Goal: Obtain resource: Obtain resource

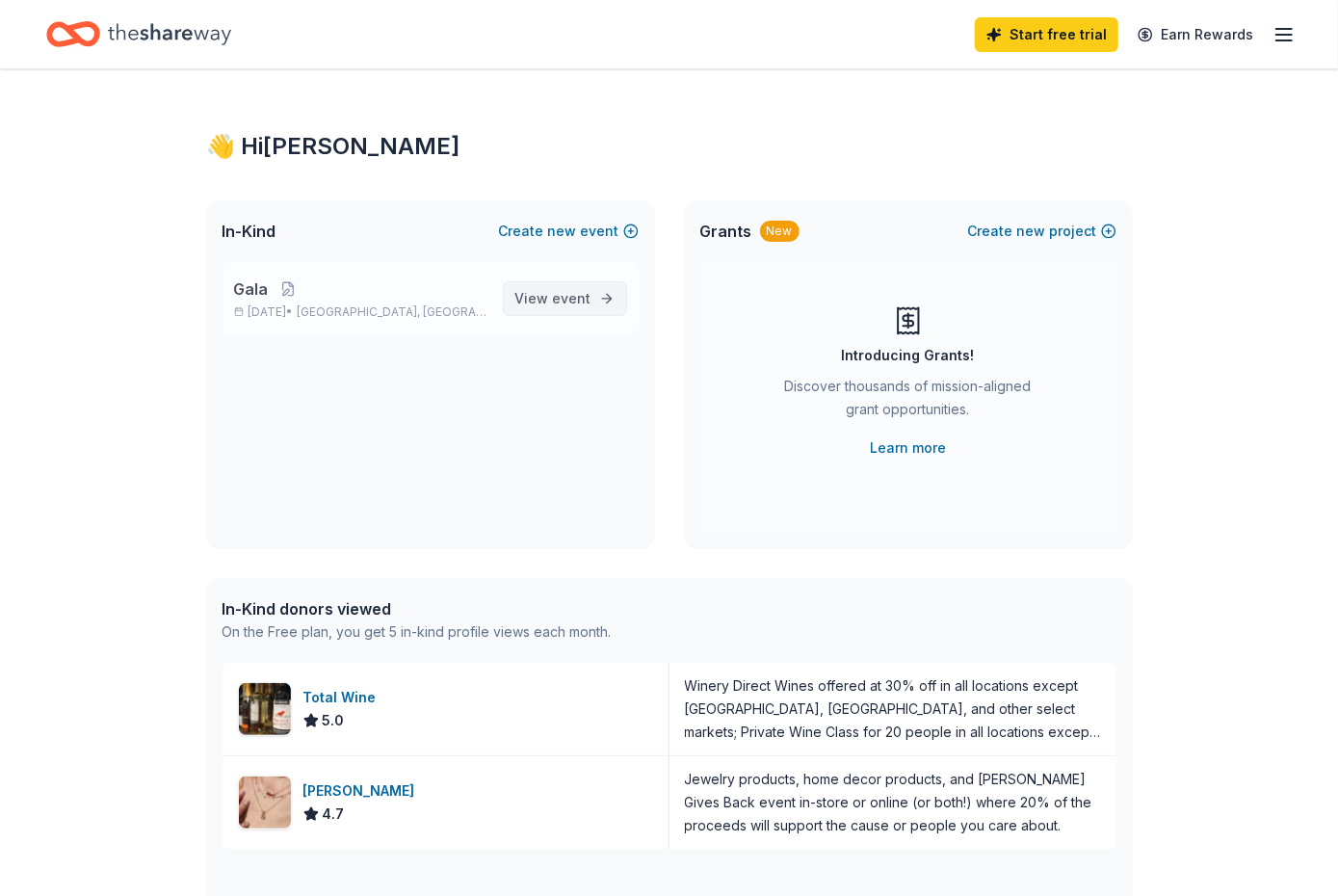
click at [596, 295] on link "View event" at bounding box center [565, 299] width 124 height 35
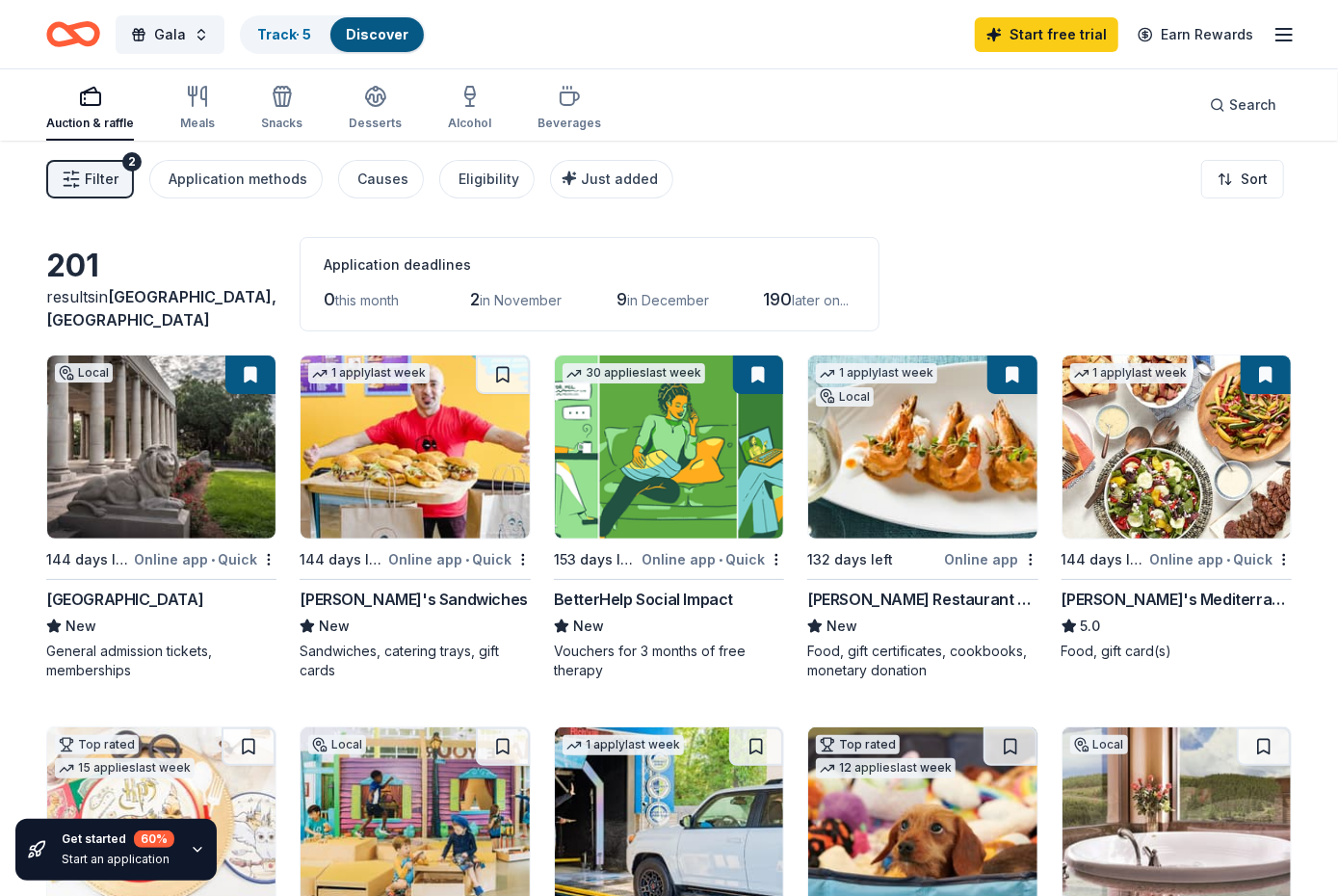
click at [1279, 37] on icon "button" at bounding box center [1284, 35] width 23 height 23
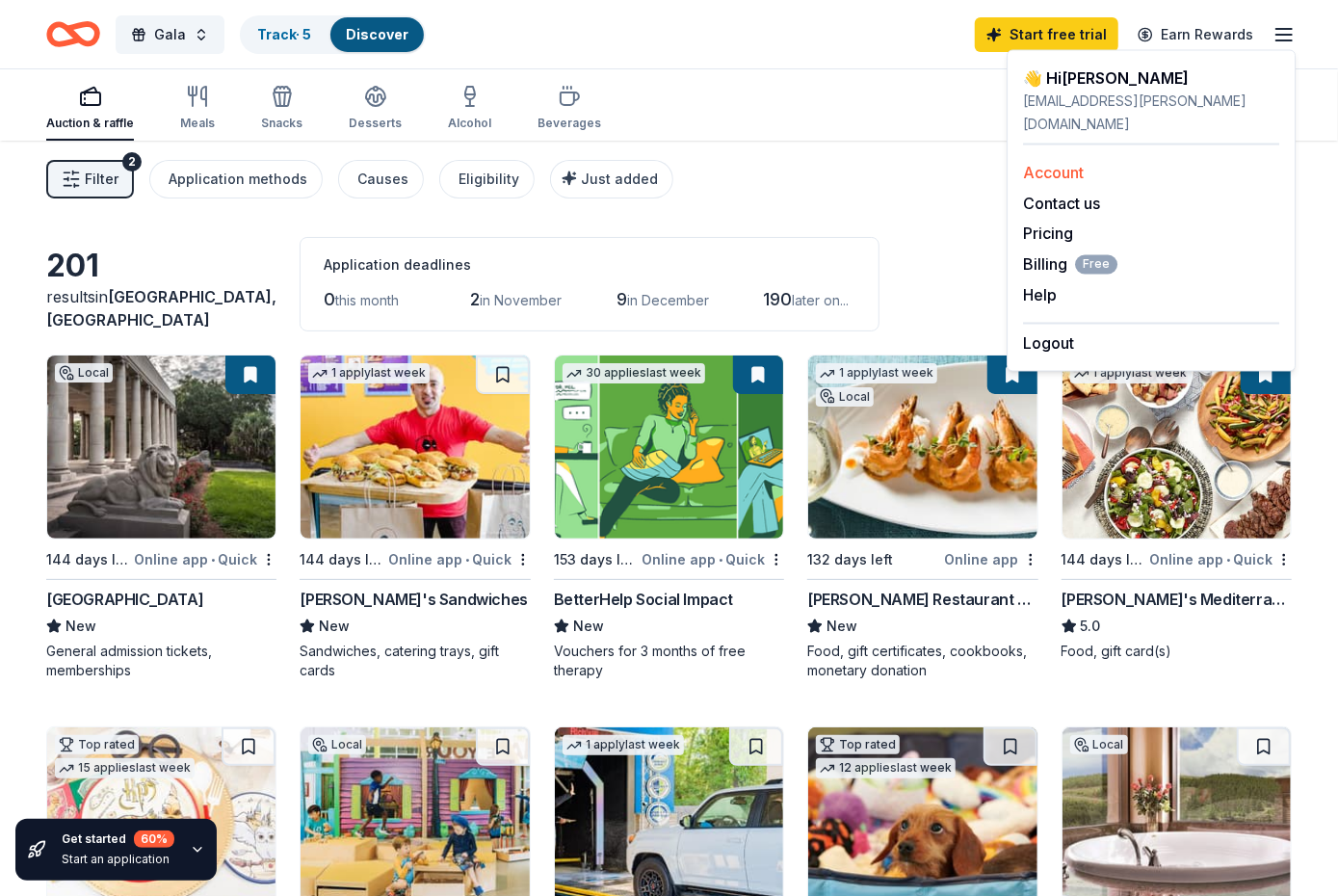
click at [1074, 163] on link "Account" at bounding box center [1053, 172] width 61 height 19
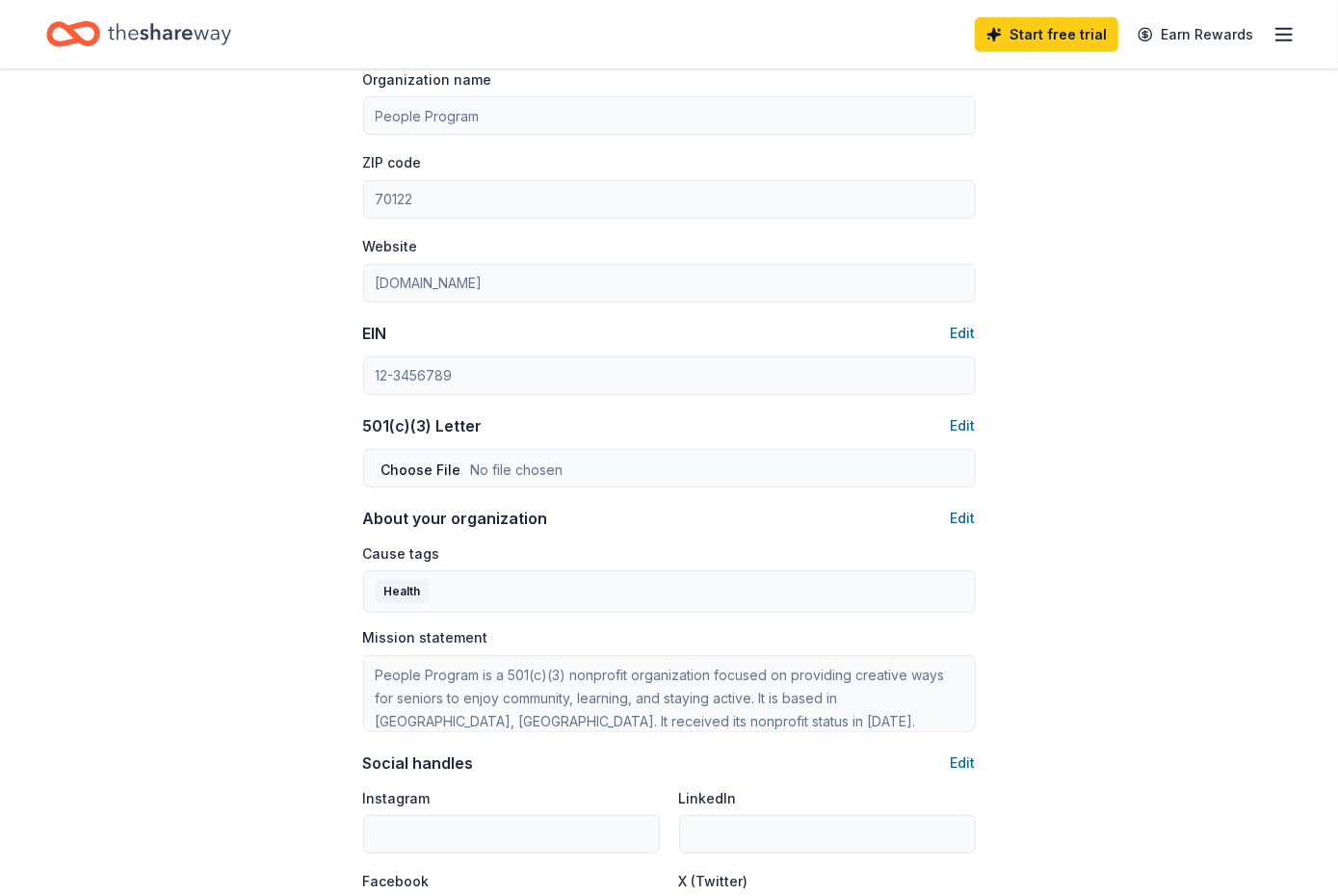
scroll to position [771, 0]
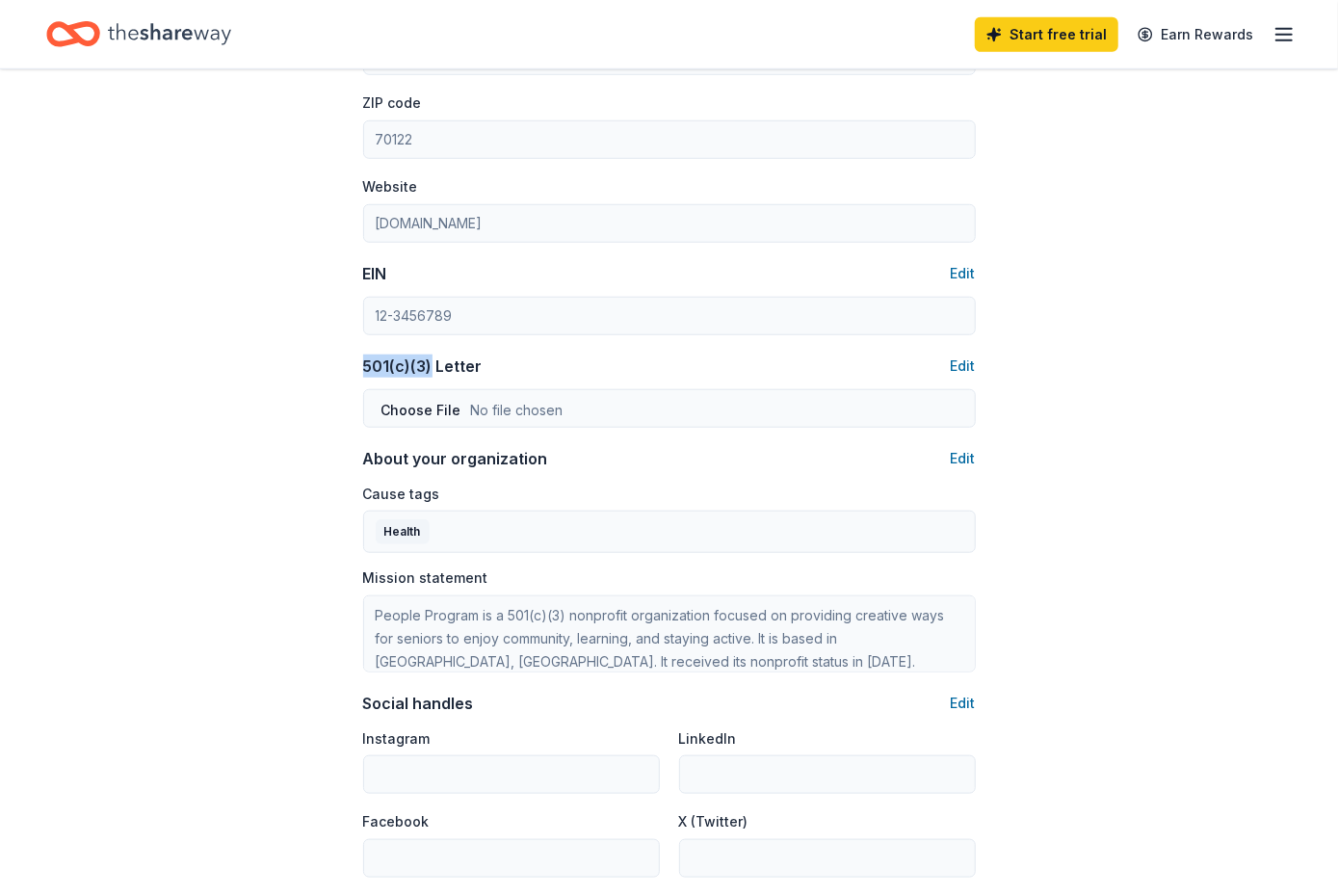
drag, startPoint x: 429, startPoint y: 365, endPoint x: 363, endPoint y: 367, distance: 66.0
click at [363, 367] on div "501(c)(3) Letter" at bounding box center [422, 366] width 119 height 23
copy div "501(c)(3)"
